Goal: Task Accomplishment & Management: Complete application form

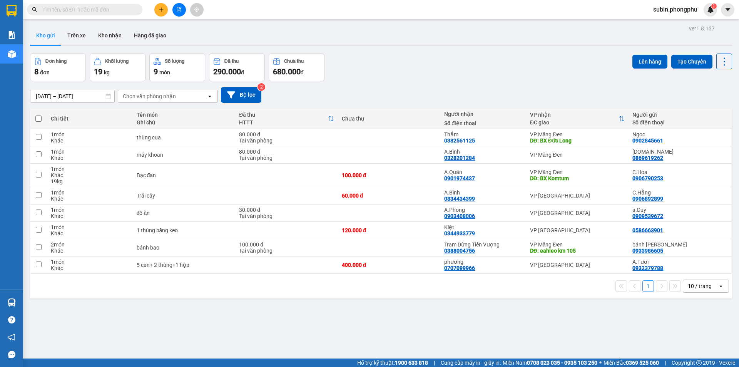
click at [100, 11] on input "text" at bounding box center [87, 9] width 91 height 8
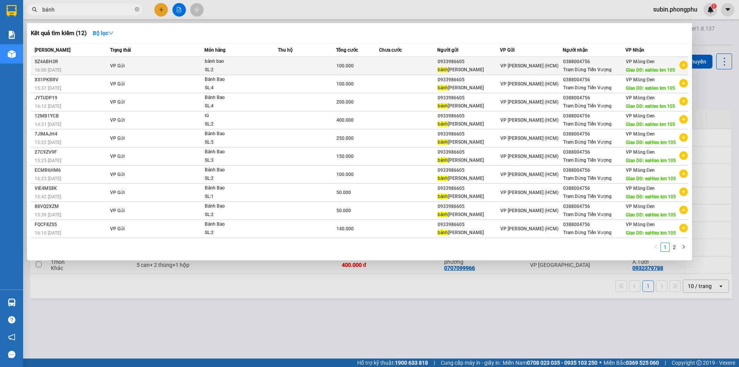
type input "bánh"
click at [684, 64] on icon "plus-circle" at bounding box center [683, 65] width 8 height 8
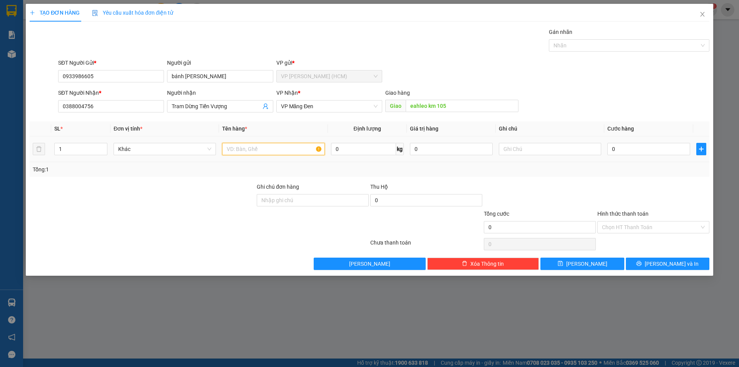
click at [240, 150] on input "text" at bounding box center [273, 149] width 102 height 12
type input "bánh bao"
click at [72, 149] on input "1" at bounding box center [81, 149] width 52 height 12
type input "2"
click at [107, 179] on div "Transit Pickup Surcharge Ids Transit Deliver Surcharge Ids Transit Deliver Surc…" at bounding box center [370, 149] width 680 height 242
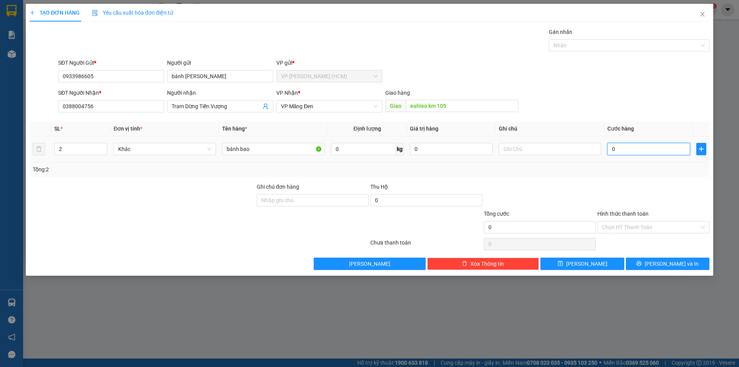
click at [618, 148] on input "0" at bounding box center [648, 149] width 83 height 12
type input "1"
type input "10"
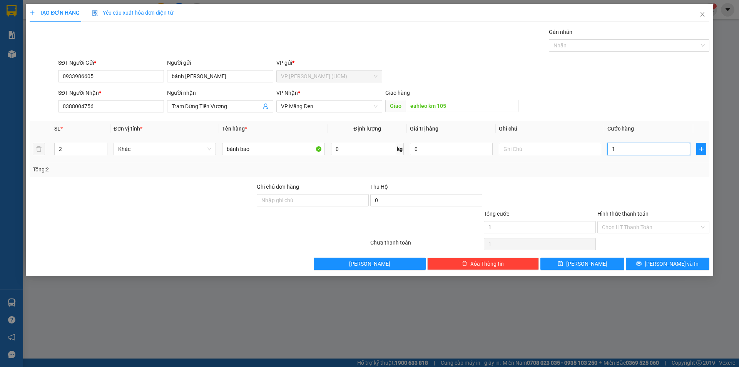
type input "10"
type input "100"
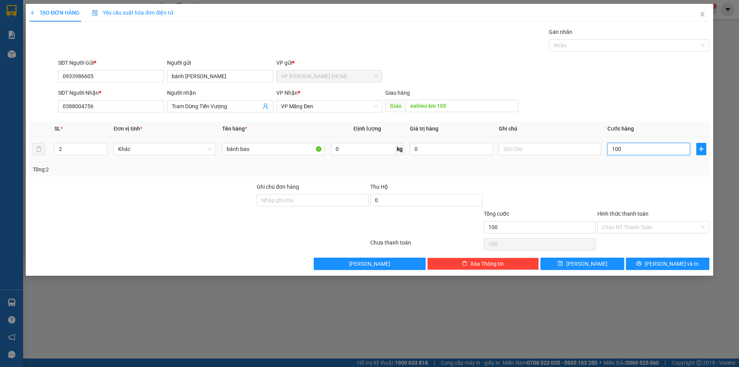
type input "1.000"
type input "10.000"
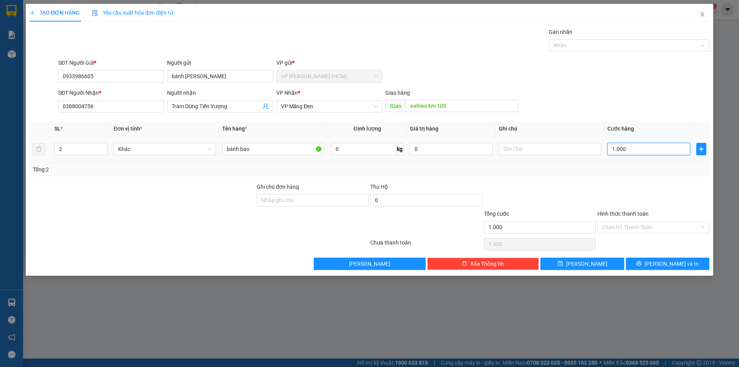
type input "10.000"
type input "100.000"
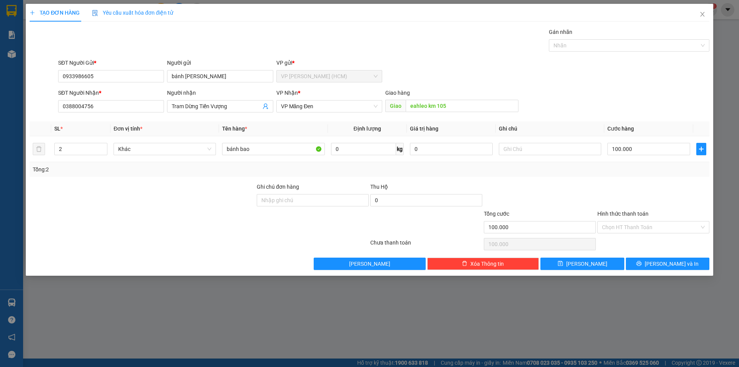
click at [623, 179] on div "Transit Pickup Surcharge Ids Transit Deliver Surcharge Ids Transit Deliver Surc…" at bounding box center [370, 149] width 680 height 242
click at [642, 230] on input "Hình thức thanh toán" at bounding box center [650, 227] width 97 height 12
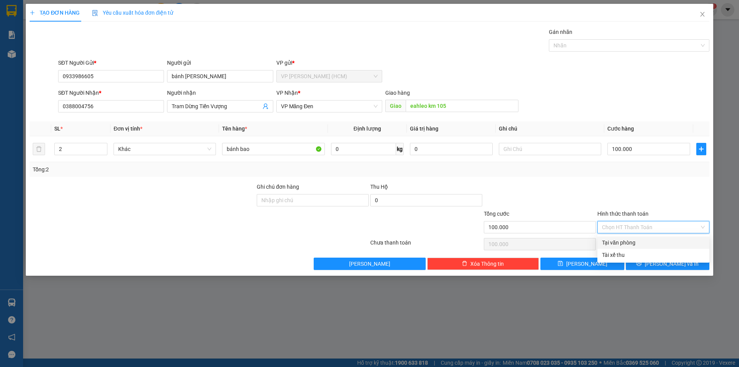
click at [611, 243] on div "Tại văn phòng" at bounding box center [653, 242] width 103 height 8
type input "0"
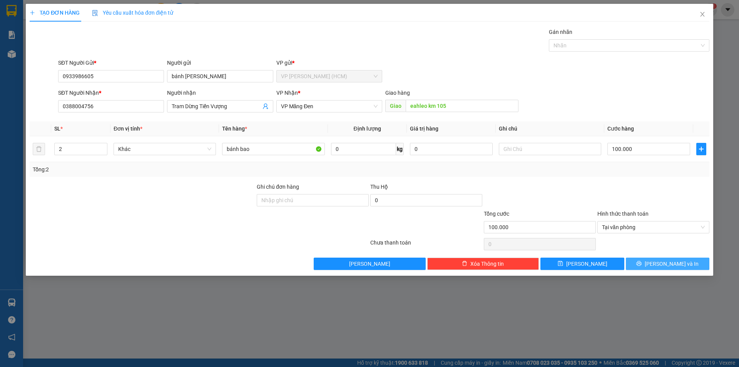
click at [641, 264] on icon "printer" at bounding box center [638, 263] width 5 height 5
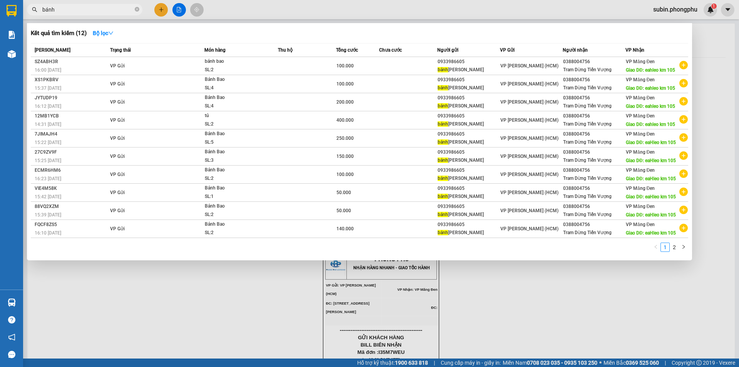
click at [524, 289] on div at bounding box center [369, 183] width 739 height 367
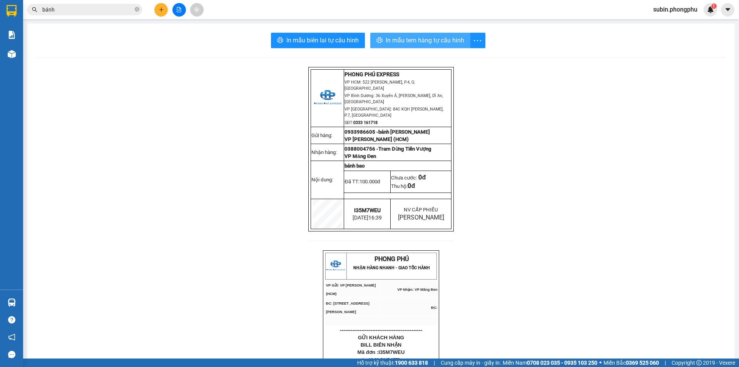
click at [388, 40] on span "In mẫu tem hàng tự cấu hình" at bounding box center [425, 40] width 78 height 10
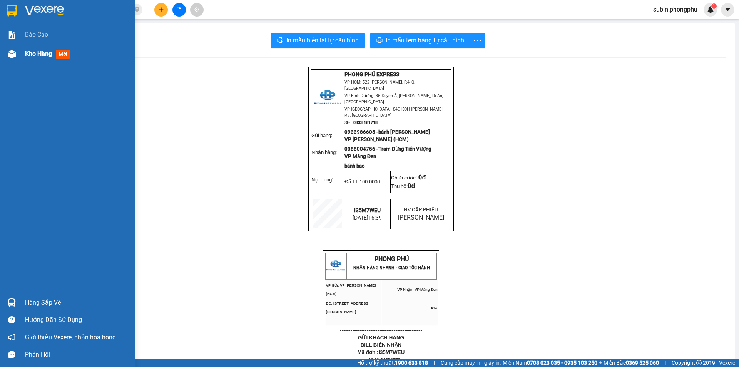
click at [19, 54] on div "Kho hàng mới" at bounding box center [67, 53] width 135 height 19
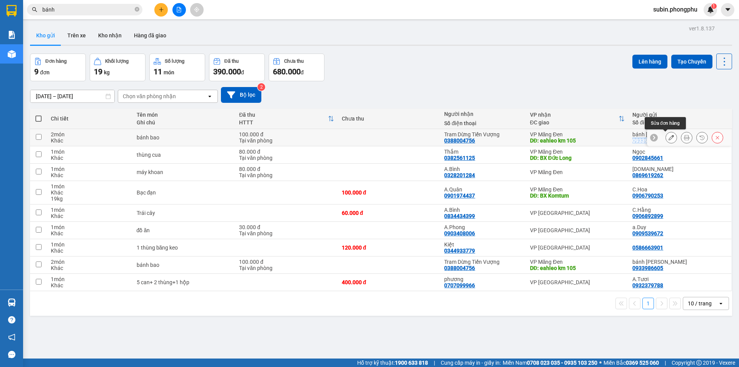
drag, startPoint x: 626, startPoint y: 142, endPoint x: 665, endPoint y: 139, distance: 39.8
click at [665, 139] on tr "2 món Khác bánh bao 100.000 đ Tại văn phòng Tram Dừng Tiến Vượng 0388004756 VP …" at bounding box center [381, 137] width 702 height 17
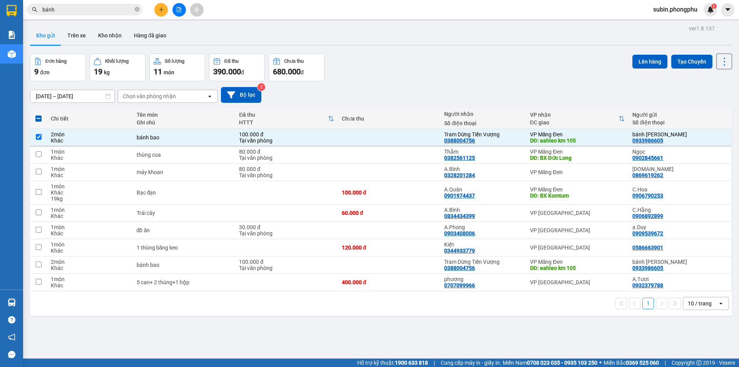
click at [589, 83] on div "[DATE] – [DATE] Press the down arrow key to interact with the calendar and sele…" at bounding box center [381, 94] width 702 height 27
drag, startPoint x: 626, startPoint y: 140, endPoint x: 665, endPoint y: 145, distance: 39.2
click at [665, 145] on tr "2 món Khác bánh bao 100.000 đ Tại văn phòng Tram Dừng Tiến Vượng 0388004756 VP …" at bounding box center [381, 137] width 702 height 17
checkbox input "false"
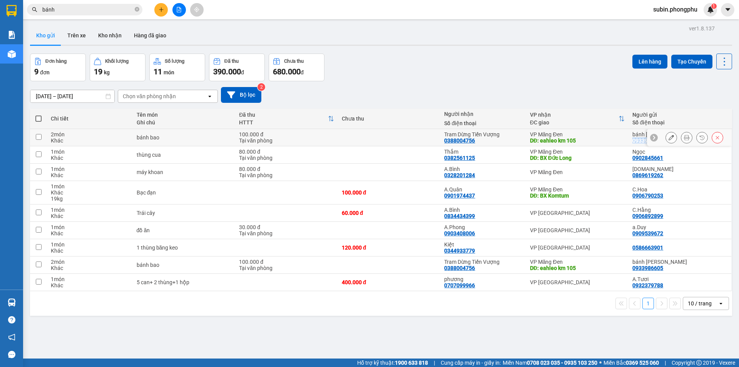
copy tr "0933986605"
drag, startPoint x: 626, startPoint y: 269, endPoint x: 679, endPoint y: 271, distance: 52.8
click at [680, 271] on tr "2 món Khác bánh bao 100.000 đ Tại văn phòng Tram Dừng Tiến Vượng 0388004756 VP …" at bounding box center [381, 264] width 702 height 17
checkbox input "true"
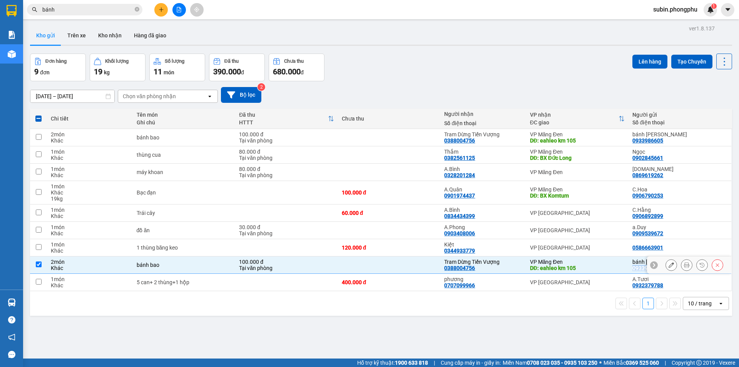
copy tr "0933986605"
